Goal: Check status: Check status

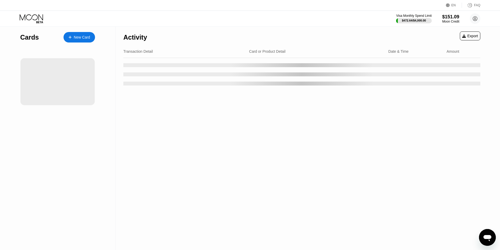
click at [315, 22] on div "Visa Monthly Spend Limit $472.64 / $4,000.00 $151.09 Moon Credit Sokol Topulli …" at bounding box center [250, 19] width 500 height 16
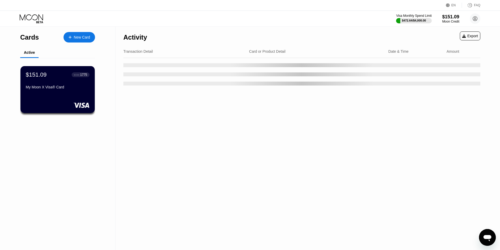
click at [315, 22] on div "Visa Monthly Spend Limit $472.64 / $4,000.00 $151.09 Moon Credit Sokol Topulli …" at bounding box center [250, 19] width 500 height 16
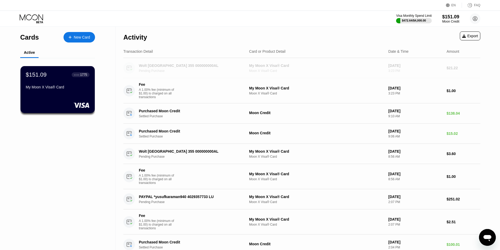
drag, startPoint x: 446, startPoint y: 70, endPoint x: 326, endPoint y: 24, distance: 128.4
click at [326, 24] on div "EN Language Select an item Save FAQ Visa Monthly Spend Limit $472.64 / $4,000.0…" at bounding box center [250, 125] width 500 height 250
click at [326, 24] on div "Visa Monthly Spend Limit $472.64 / $4,000.00 $151.09 Moon Credit Sokol Topulli …" at bounding box center [250, 19] width 500 height 16
click at [325, 22] on div "Visa Monthly Spend Limit $472.64 / $4,000.00 $151.09 Moon Credit Sokol Topulli …" at bounding box center [250, 19] width 500 height 16
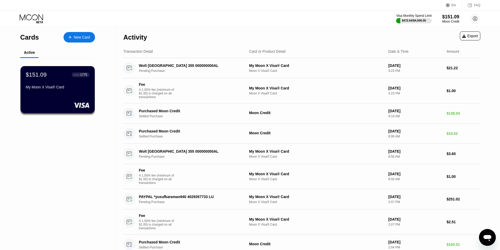
click at [41, 16] on icon at bounding box center [32, 18] width 24 height 9
click at [477, 17] on circle at bounding box center [475, 18] width 10 height 10
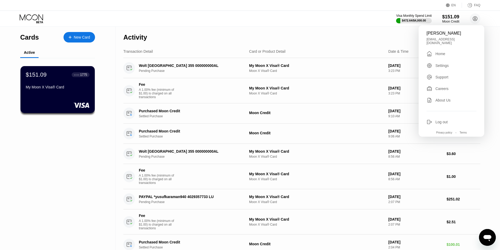
click at [443, 52] on div "Home" at bounding box center [440, 54] width 10 height 4
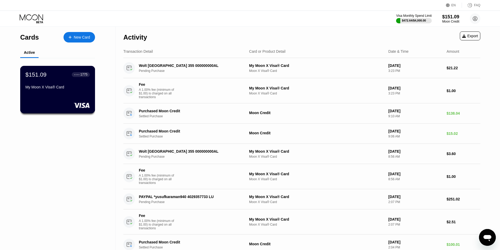
click at [51, 96] on div "$151.09 ● ● ● ● 1775 My Moon X Visa® Card" at bounding box center [57, 89] width 75 height 47
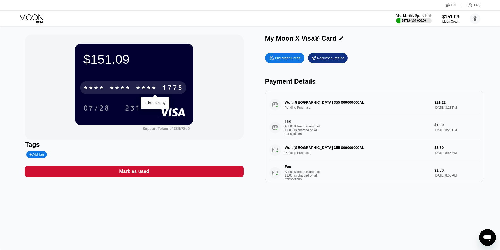
click at [114, 86] on div "* * * *" at bounding box center [119, 88] width 21 height 8
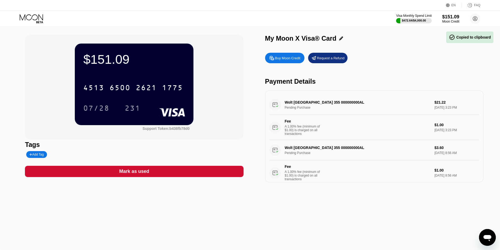
drag, startPoint x: 210, startPoint y: 116, endPoint x: 179, endPoint y: 59, distance: 64.9
click at [179, 59] on div "$151.09 4513 6500 2621 1775 07/28 231 Support Token: b438fb78d0" at bounding box center [134, 87] width 218 height 105
click at [212, 66] on div "$151.09 4513 6500 2621 1775 07/28 231 Support Token: b438fb78d0" at bounding box center [134, 87] width 218 height 105
click at [42, 19] on icon at bounding box center [32, 18] width 24 height 9
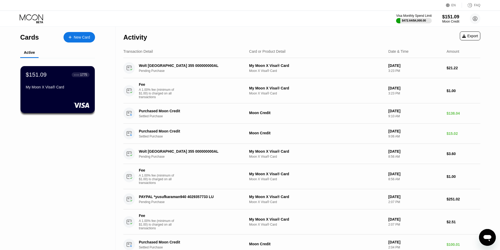
click at [281, 25] on div "Visa Monthly Spend Limit $472.64 / $4,000.00 $151.09 Moon Credit Sokol Topulli …" at bounding box center [250, 19] width 500 height 16
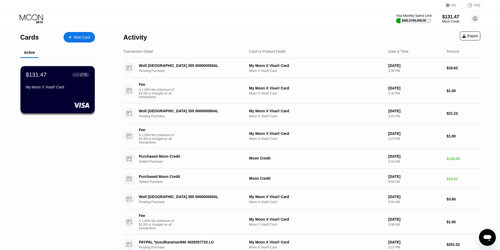
click at [262, 25] on div "Visa Monthly Spend Limit $491.27 / $4,000.00 $131.47 Moon Credit [PERSON_NAME] …" at bounding box center [250, 19] width 500 height 16
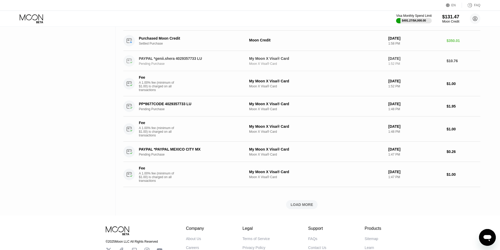
scroll to position [350, 0]
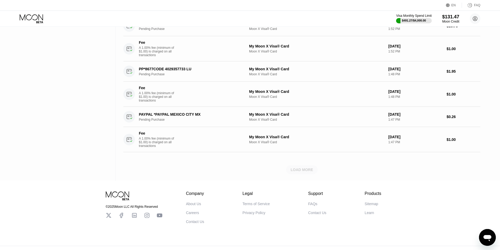
click at [294, 172] on div "LOAD MORE" at bounding box center [301, 169] width 23 height 5
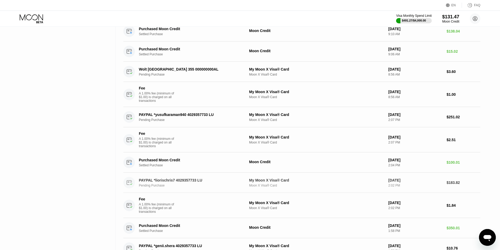
scroll to position [0, 0]
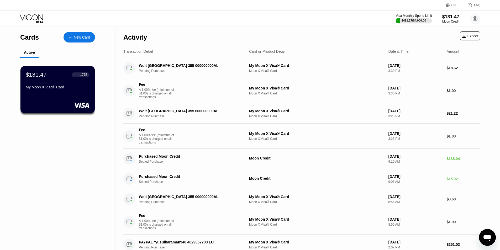
drag, startPoint x: 389, startPoint y: 20, endPoint x: 386, endPoint y: 20, distance: 3.4
click at [391, 21] on div "Visa Monthly Spend Limit $491.27 / $4,000.00 $131.47 Moon Credit [PERSON_NAME] …" at bounding box center [250, 19] width 500 height 16
click at [385, 20] on div "Visa Monthly Spend Limit $491.27 / $4,000.00 $131.47 Moon Credit [PERSON_NAME] …" at bounding box center [250, 19] width 500 height 16
